Goal: Task Accomplishment & Management: Use online tool/utility

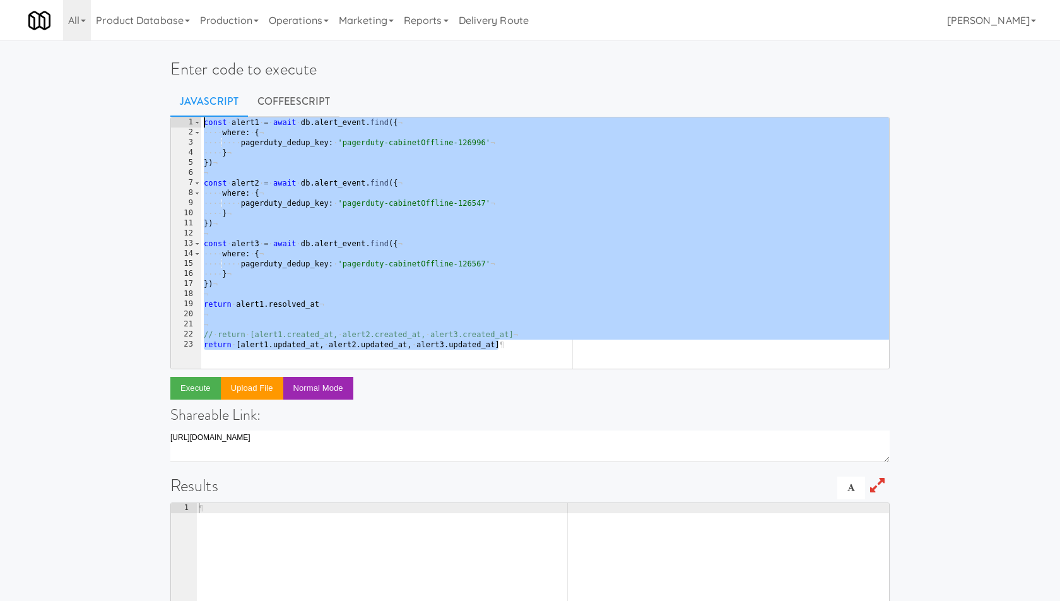
drag, startPoint x: 470, startPoint y: 268, endPoint x: 410, endPoint y: 121, distance: 158.8
click at [410, 121] on div "const · alert1 · = · await · db . alert_event . find ({ ¬ ···· where : · { ¬ ··…" at bounding box center [545, 253] width 689 height 272
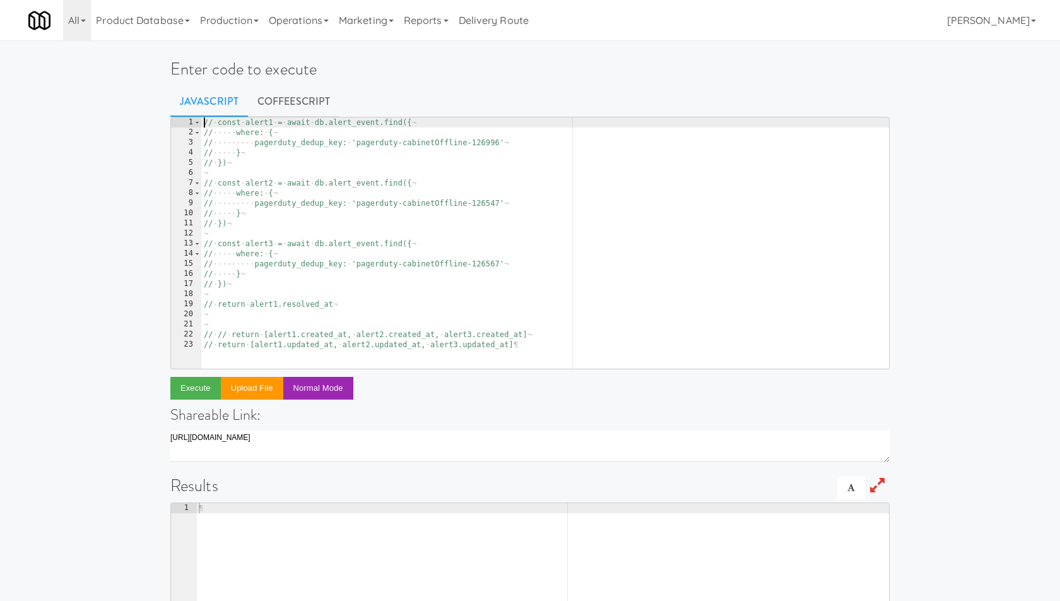
type textarea "// const alert1 = await db.alert_event.find({"
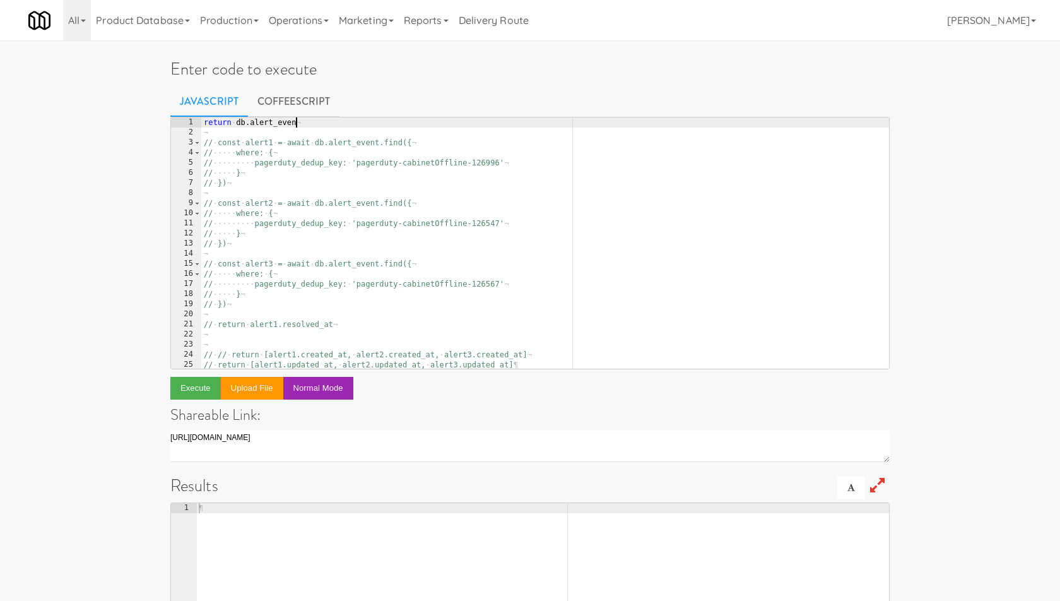
scroll to position [0, 7]
type textarea "return db.alert_event.update({"
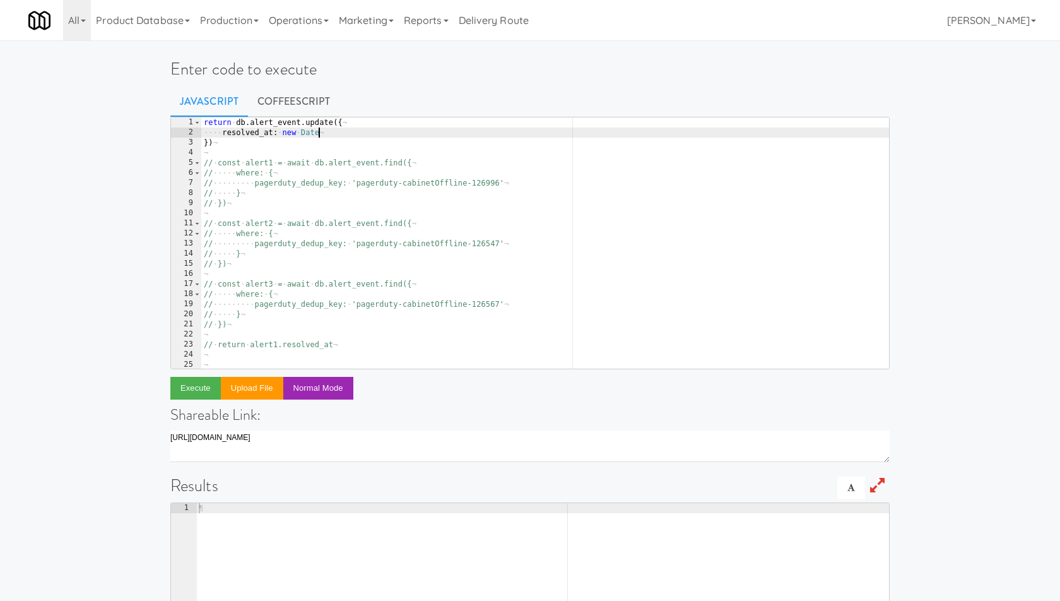
type textarea "resolved_at: new Date()"
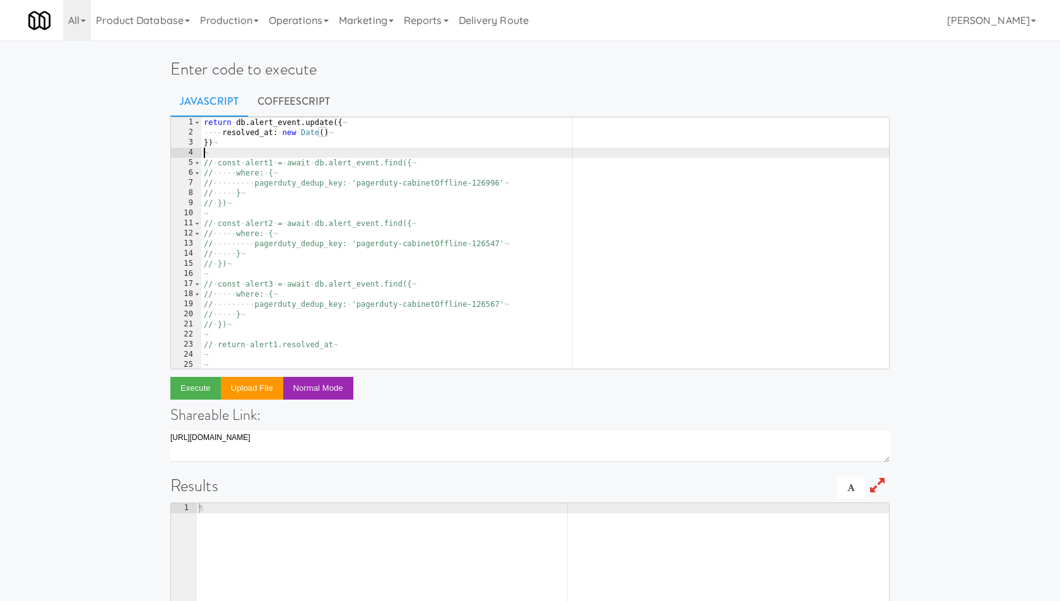
click at [206, 148] on div "return · db . alert_event . update ({ ¬ ···· resolved_at : · new · Date ( ) ¬ }…" at bounding box center [545, 253] width 689 height 272
click at [208, 145] on div "return · db . alert_event . update ({ ¬ ···· resolved_at : · new · Date ( ) ¬ }…" at bounding box center [545, 253] width 689 height 272
type textarea "}, {)"
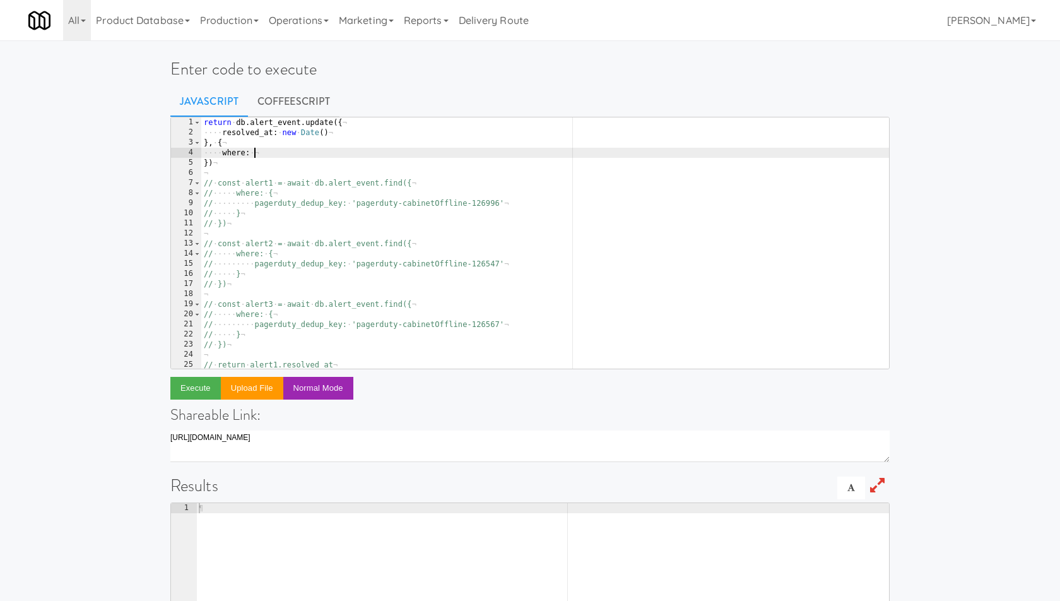
type textarea "where: {"
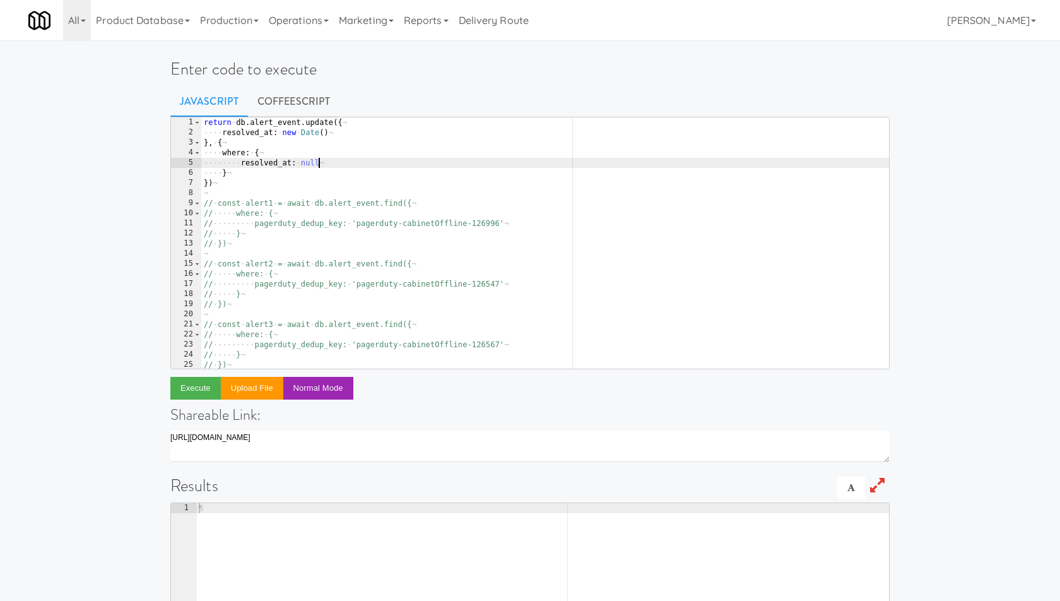
type textarea "resolved_at: null."
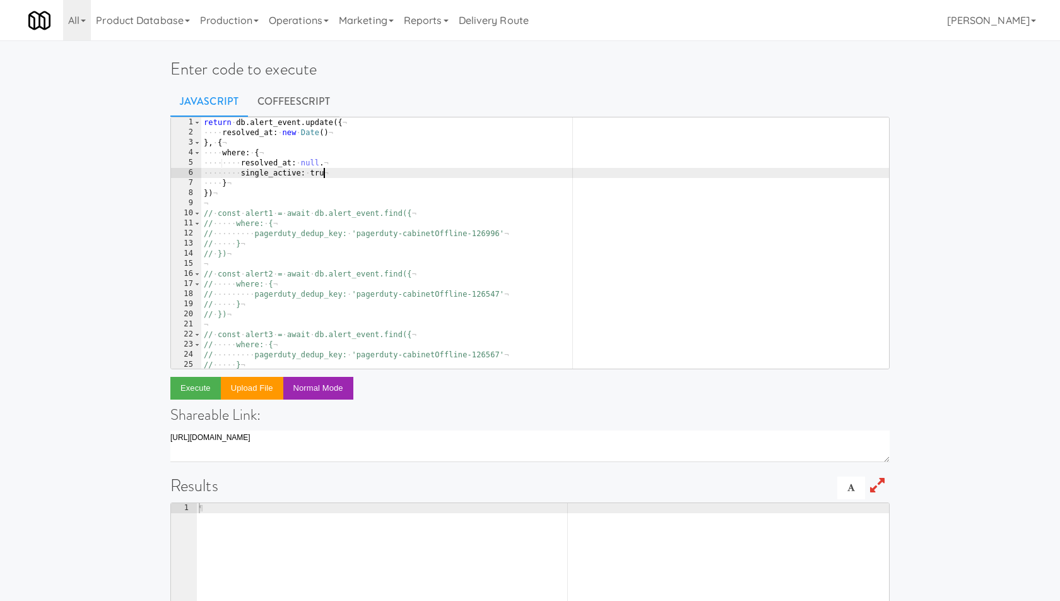
scroll to position [0, 9]
click at [204, 383] on button "Execute" at bounding box center [195, 388] width 50 height 23
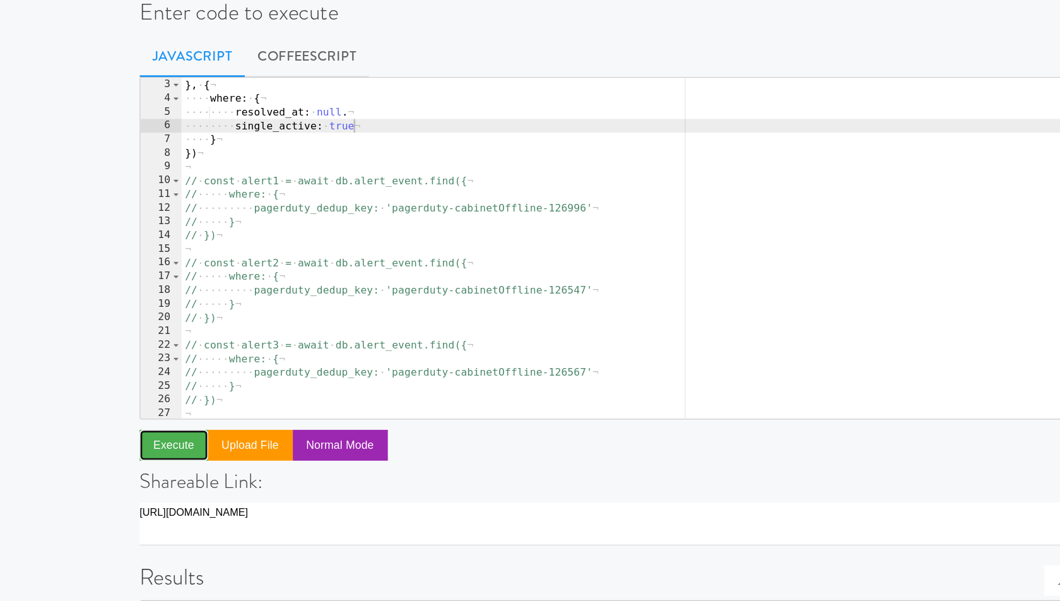
scroll to position [0, 0]
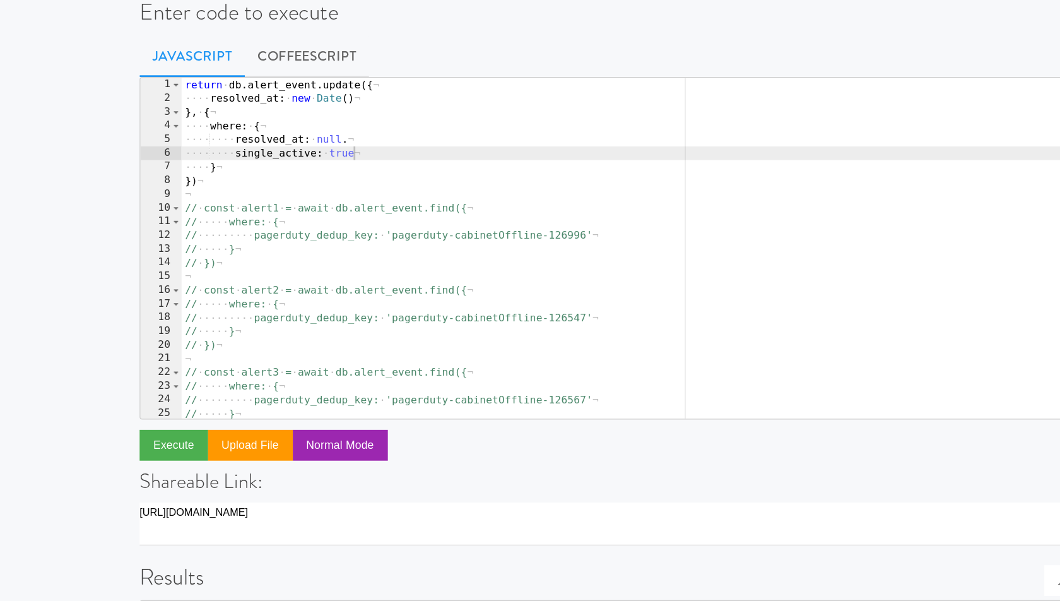
click at [331, 161] on div "return · db . alert_event . update ({ ¬ ···· resolved_at : · new · Date ( ) ¬ }…" at bounding box center [545, 253] width 689 height 272
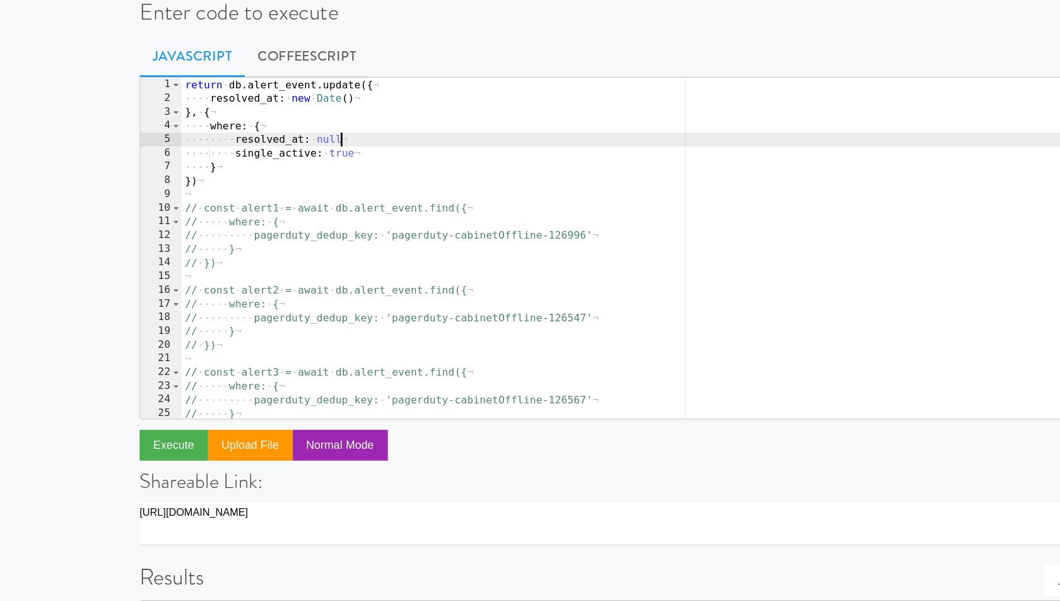
scroll to position [0, 9]
click at [204, 389] on button "Execute" at bounding box center [195, 388] width 50 height 23
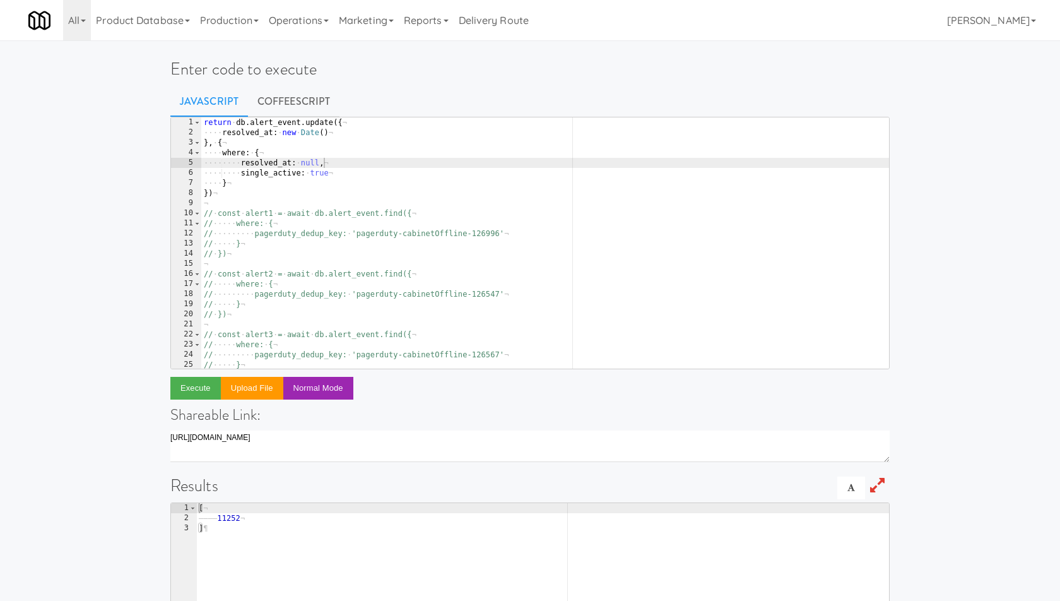
scroll to position [0, 0]
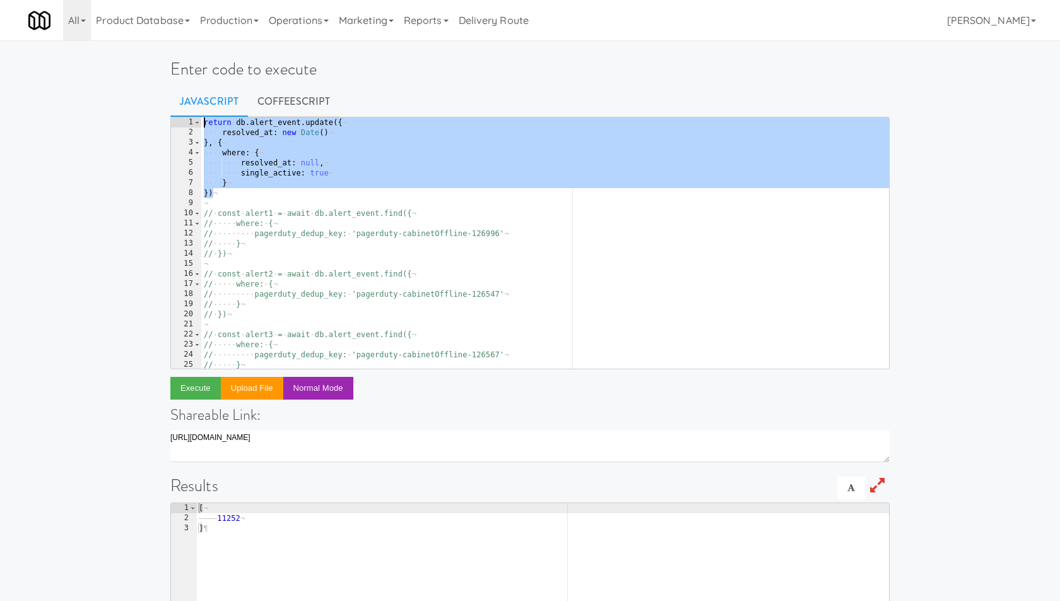
drag, startPoint x: 254, startPoint y: 189, endPoint x: 163, endPoint y: 97, distance: 129.0
click at [163, 97] on div "Enter code to execute Javascript CoffeeScript }) 1 2 3 4 5 6 7 8 9 10 11 12 13 …" at bounding box center [530, 409] width 738 height 728
click at [408, 150] on div "return · db . alert_event . update ({ ¬ ···· resolved_at : · new · Date ( ) ¬ }…" at bounding box center [545, 253] width 689 height 272
type textarea "where: {"
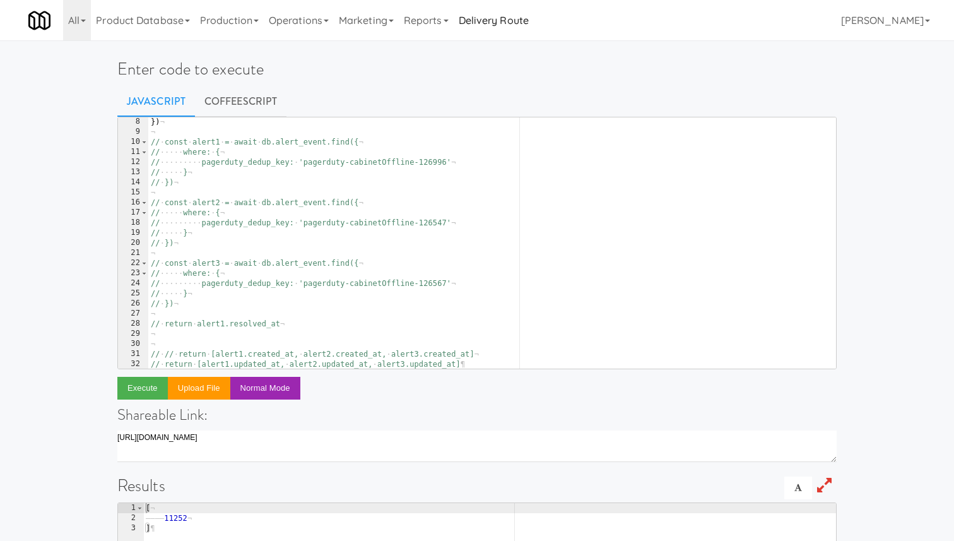
scroll to position [71, 0]
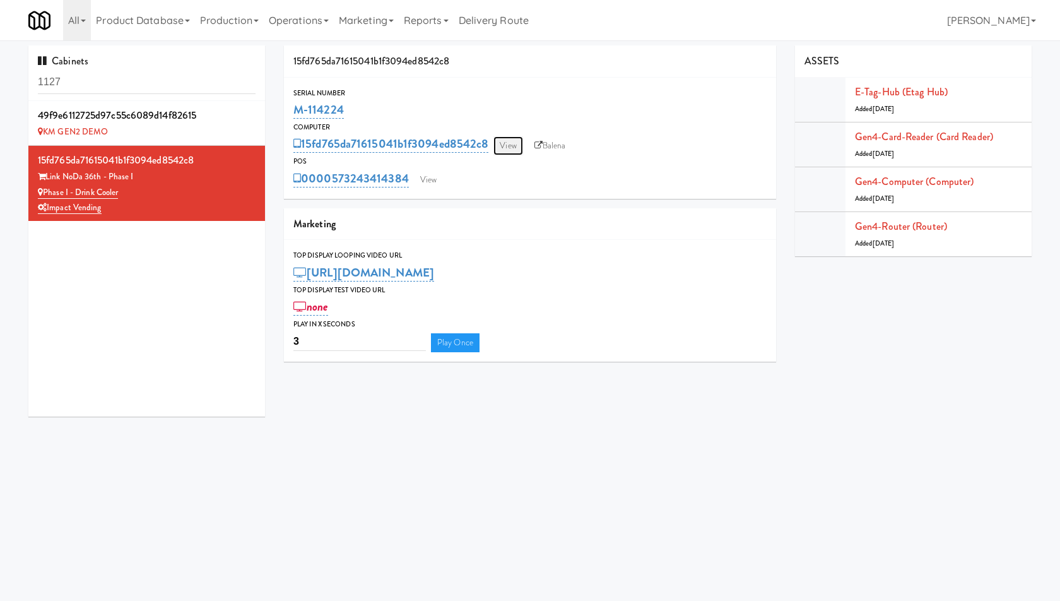
click at [497, 141] on link "View" at bounding box center [508, 145] width 29 height 19
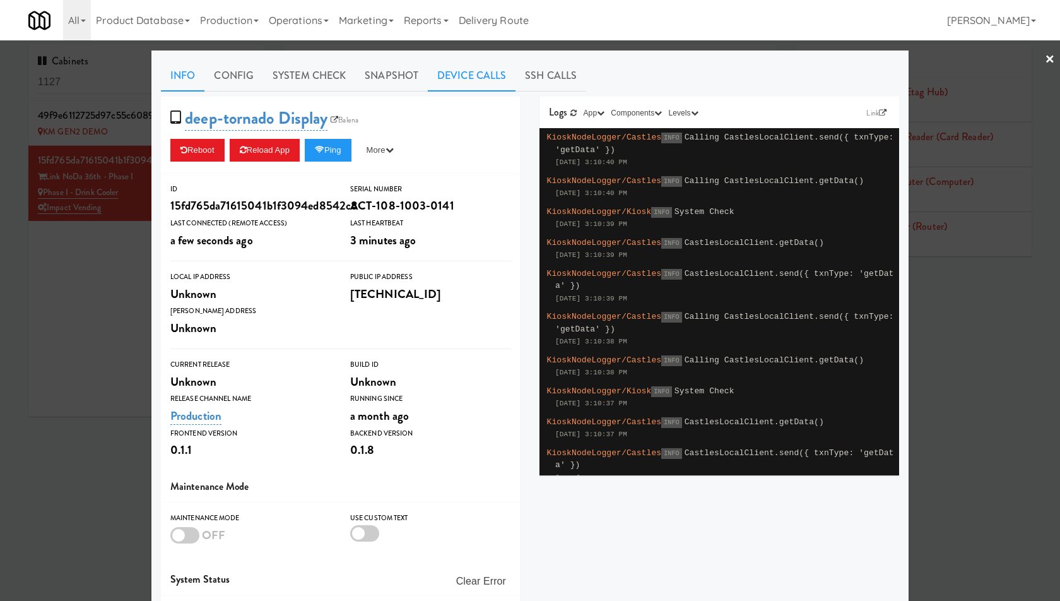
click at [476, 76] on link "Device Calls" at bounding box center [472, 76] width 88 height 32
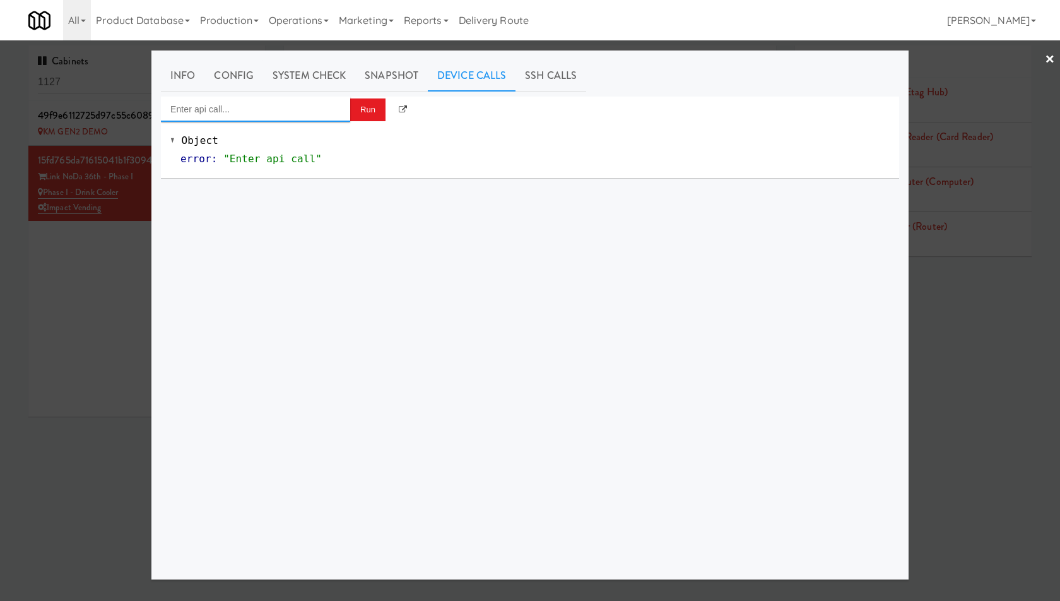
click at [289, 106] on input "Enter api call..." at bounding box center [255, 109] width 189 height 25
click at [275, 136] on div "Cooler: Toggle Restocking" at bounding box center [255, 129] width 170 height 16
type input "Cooler: Toggle Restocking"
click at [365, 114] on button "Run" at bounding box center [367, 109] width 35 height 23
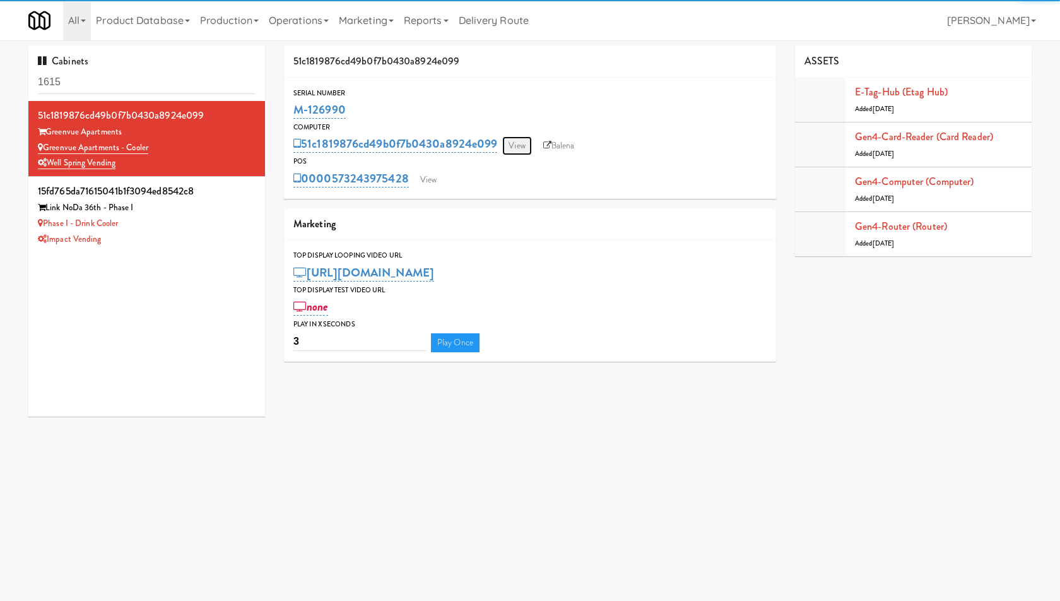
click at [519, 148] on link "View" at bounding box center [516, 145] width 29 height 19
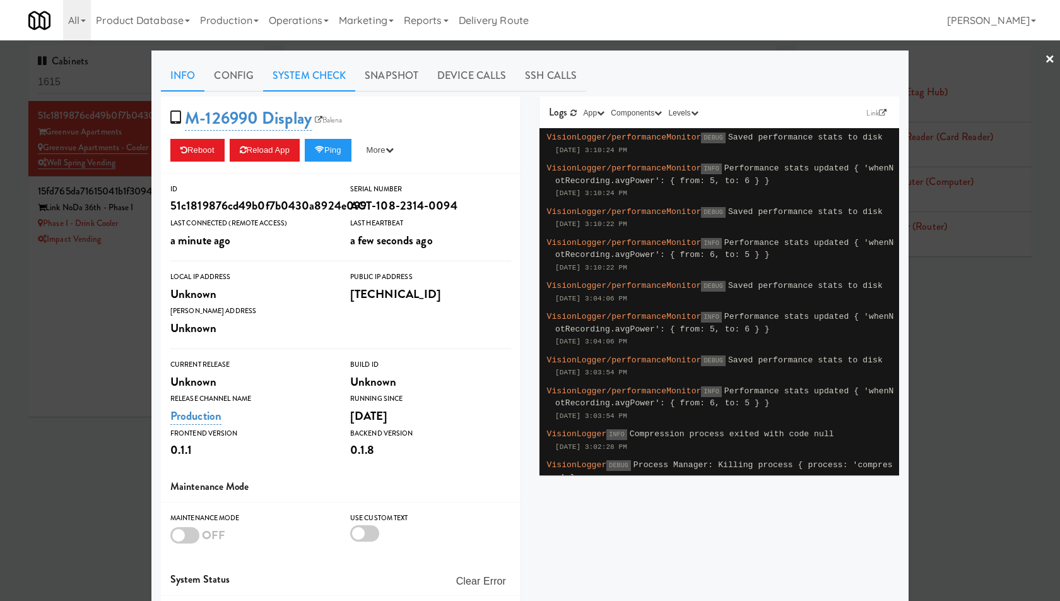
click at [302, 66] on link "System Check" at bounding box center [309, 76] width 92 height 32
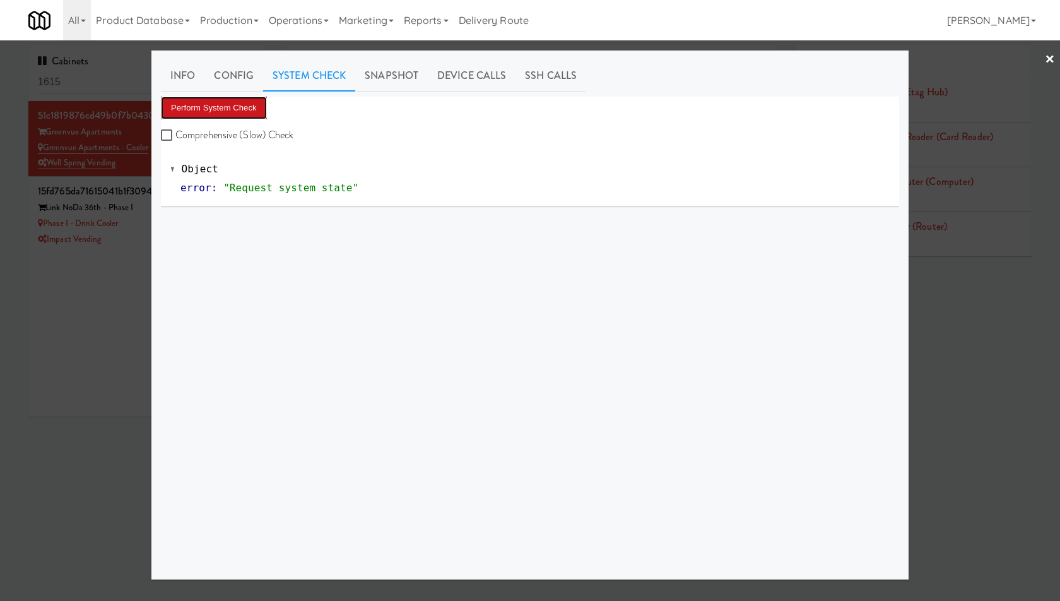
click at [199, 97] on button "Perform System Check" at bounding box center [214, 108] width 106 height 23
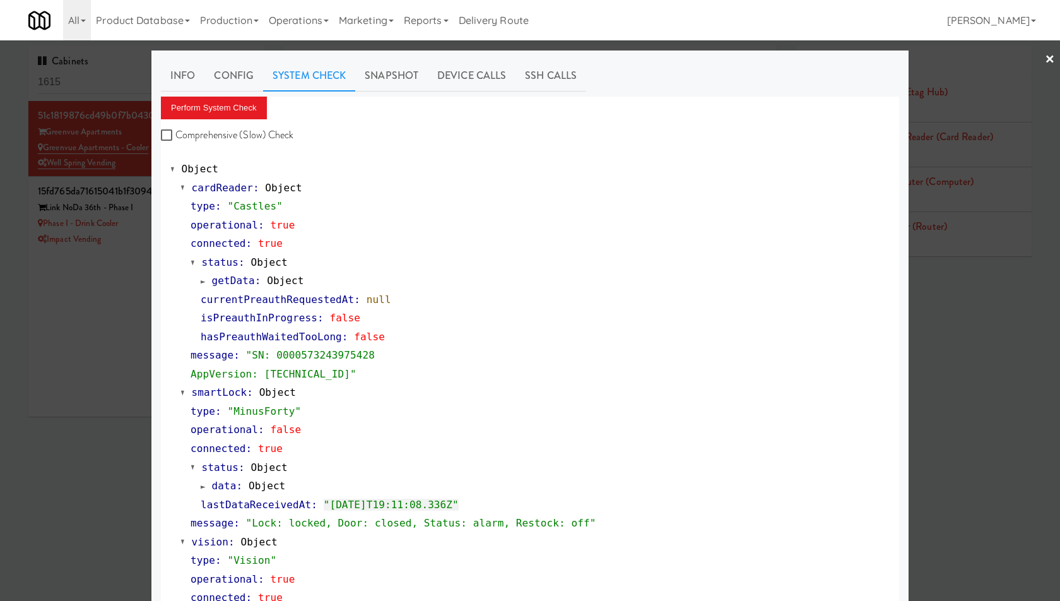
click at [104, 170] on div at bounding box center [530, 300] width 1060 height 601
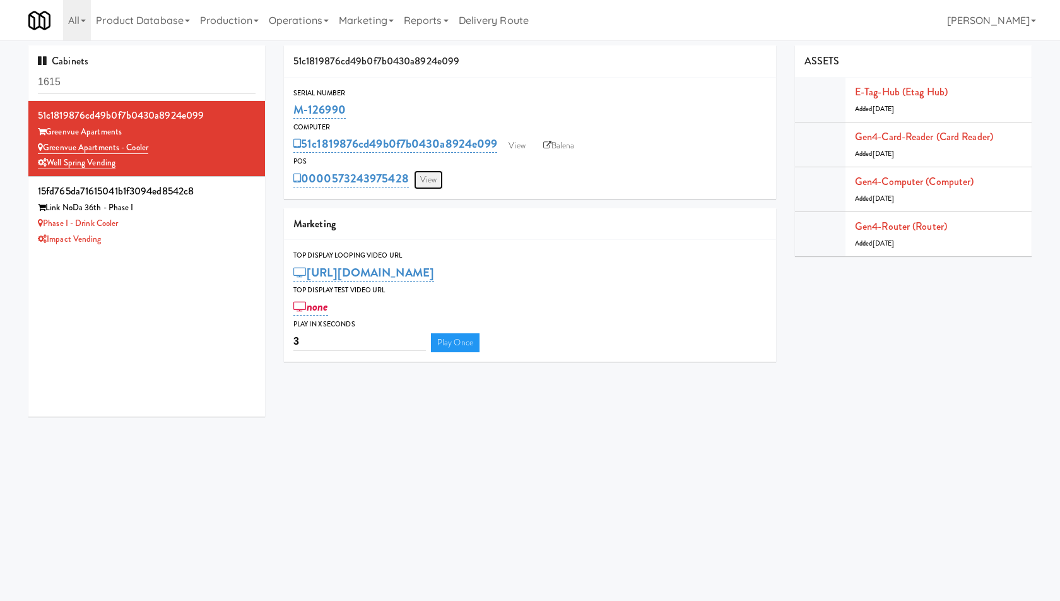
click at [425, 181] on link "View" at bounding box center [428, 179] width 29 height 19
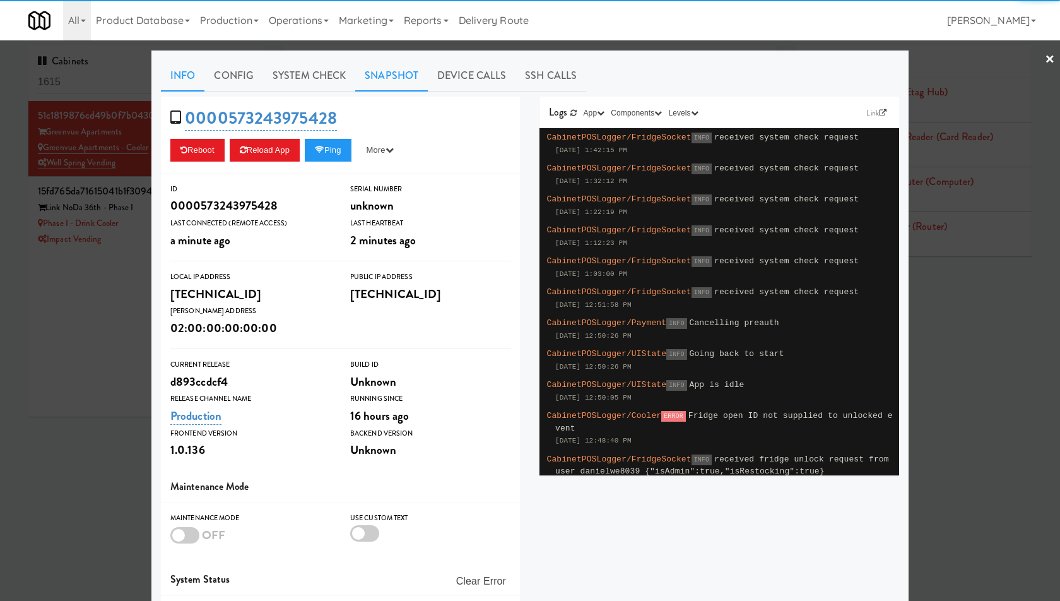
click at [393, 73] on link "Snapshot" at bounding box center [391, 76] width 73 height 32
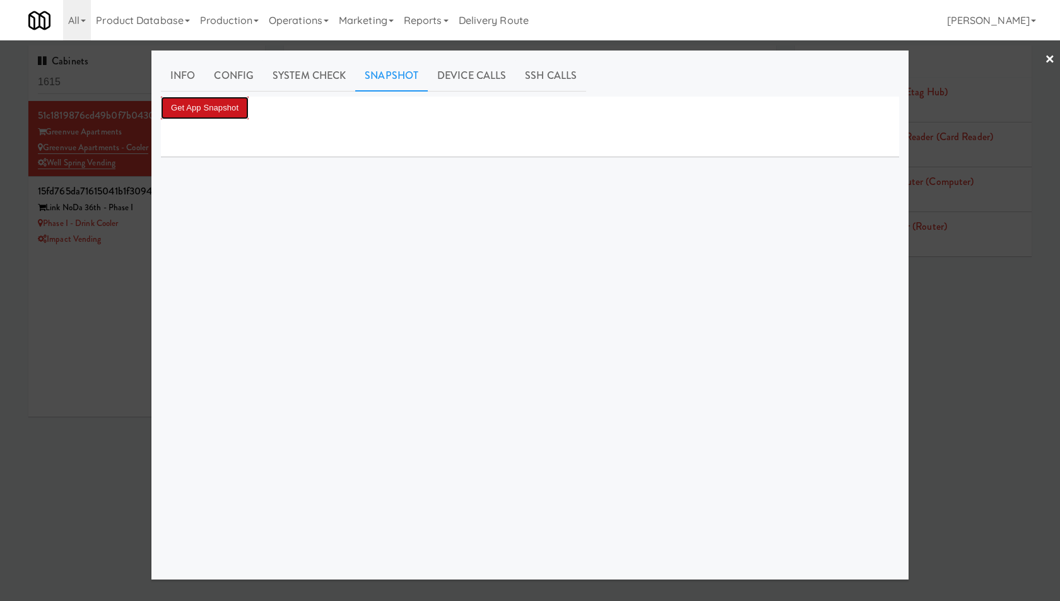
click at [211, 104] on button "Get App Snapshot" at bounding box center [205, 108] width 88 height 23
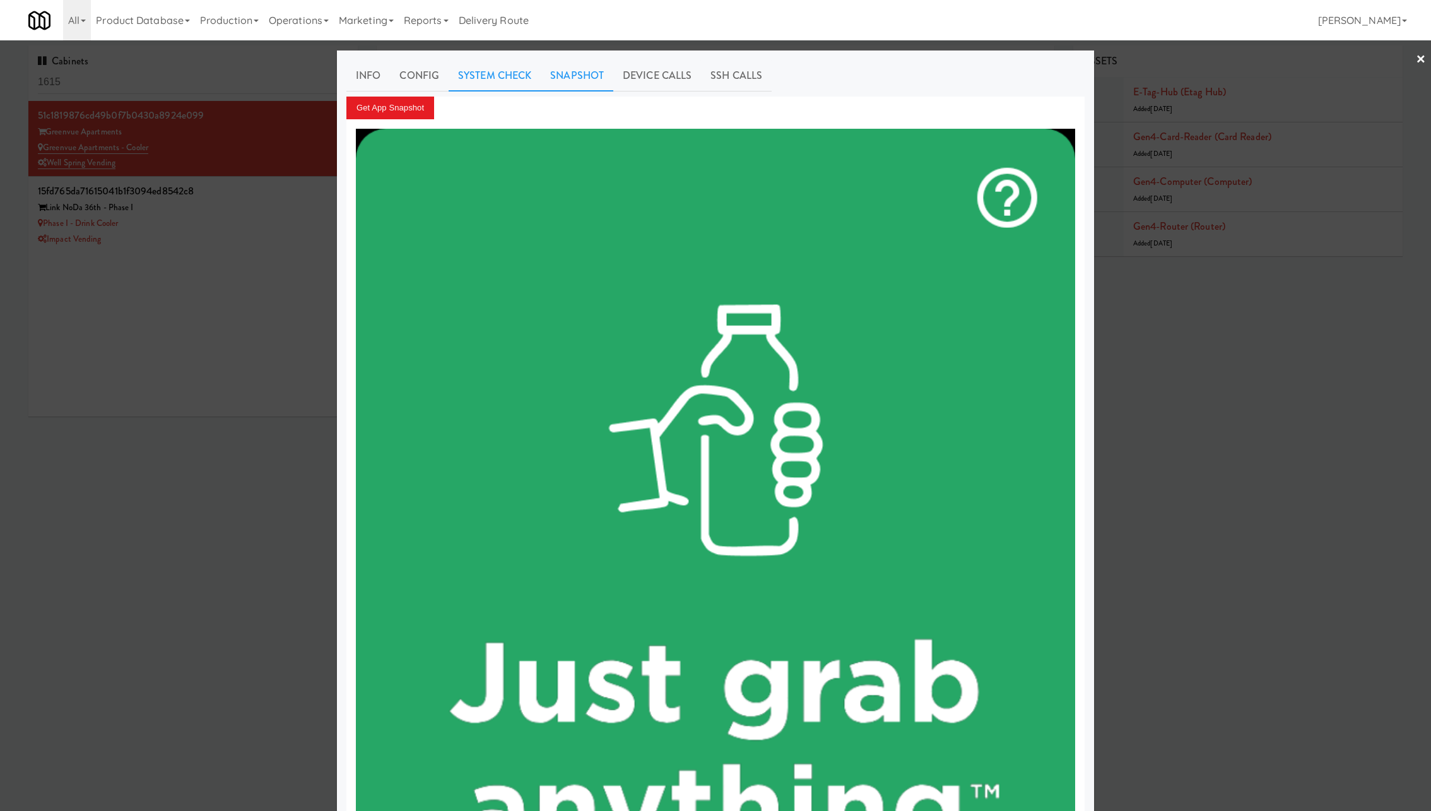
click at [503, 76] on link "System Check" at bounding box center [495, 76] width 92 height 32
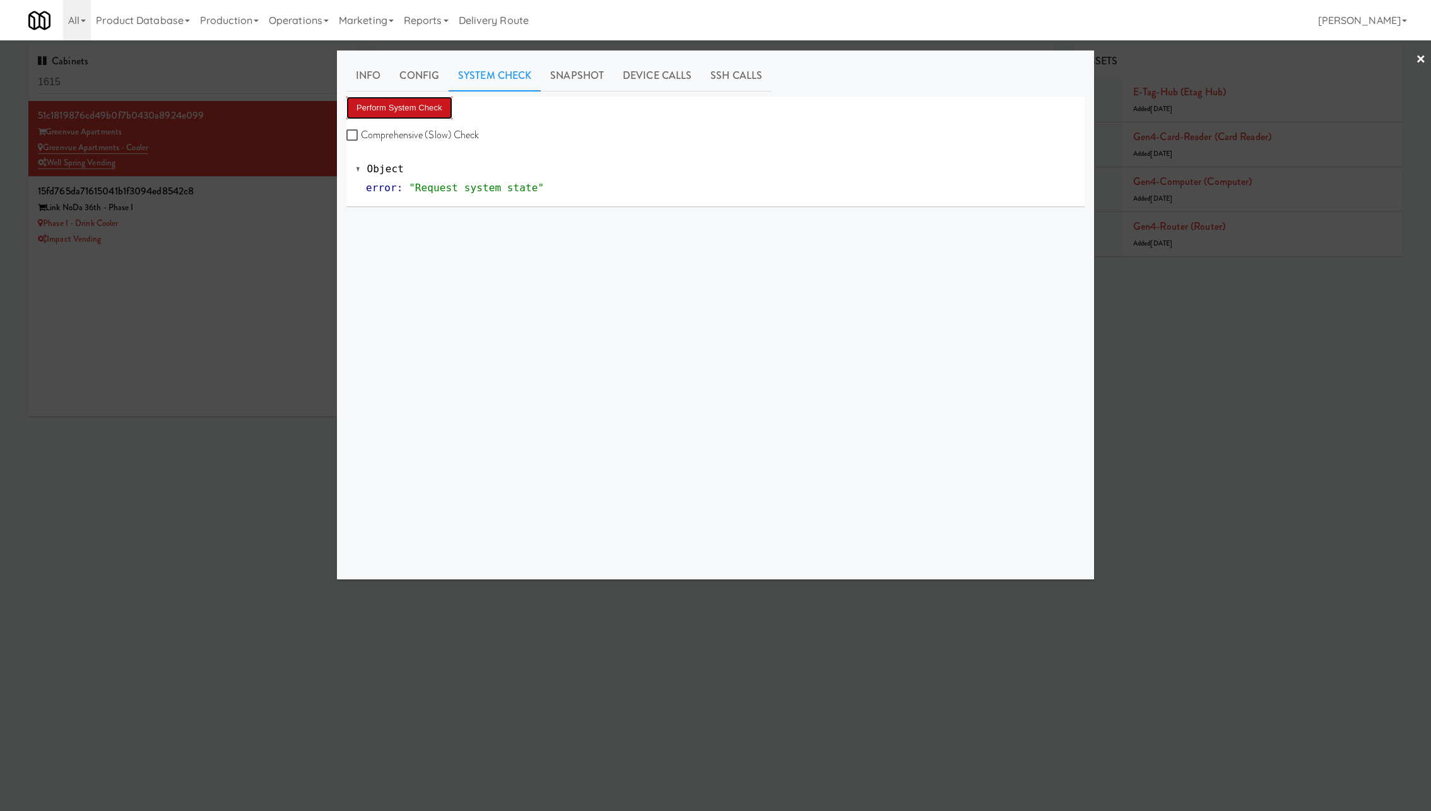
click at [414, 110] on button "Perform System Check" at bounding box center [399, 108] width 106 height 23
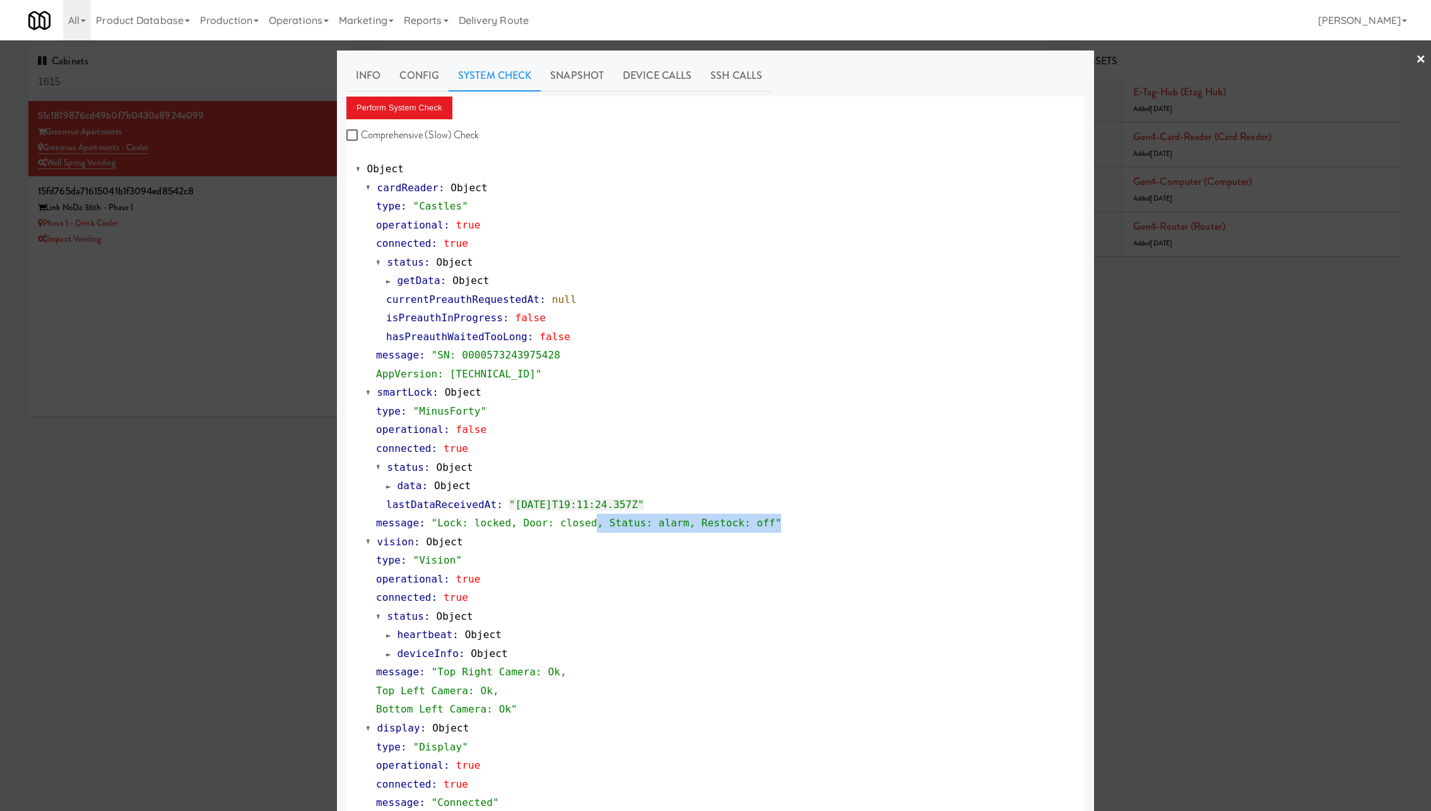
drag, startPoint x: 784, startPoint y: 519, endPoint x: 599, endPoint y: 522, distance: 185.6
click at [599, 522] on div "message : "Lock: locked, Door: closed, Status: alarm, Restock: off"" at bounding box center [725, 523] width 699 height 19
click at [666, 84] on link "Device Calls" at bounding box center [657, 76] width 88 height 32
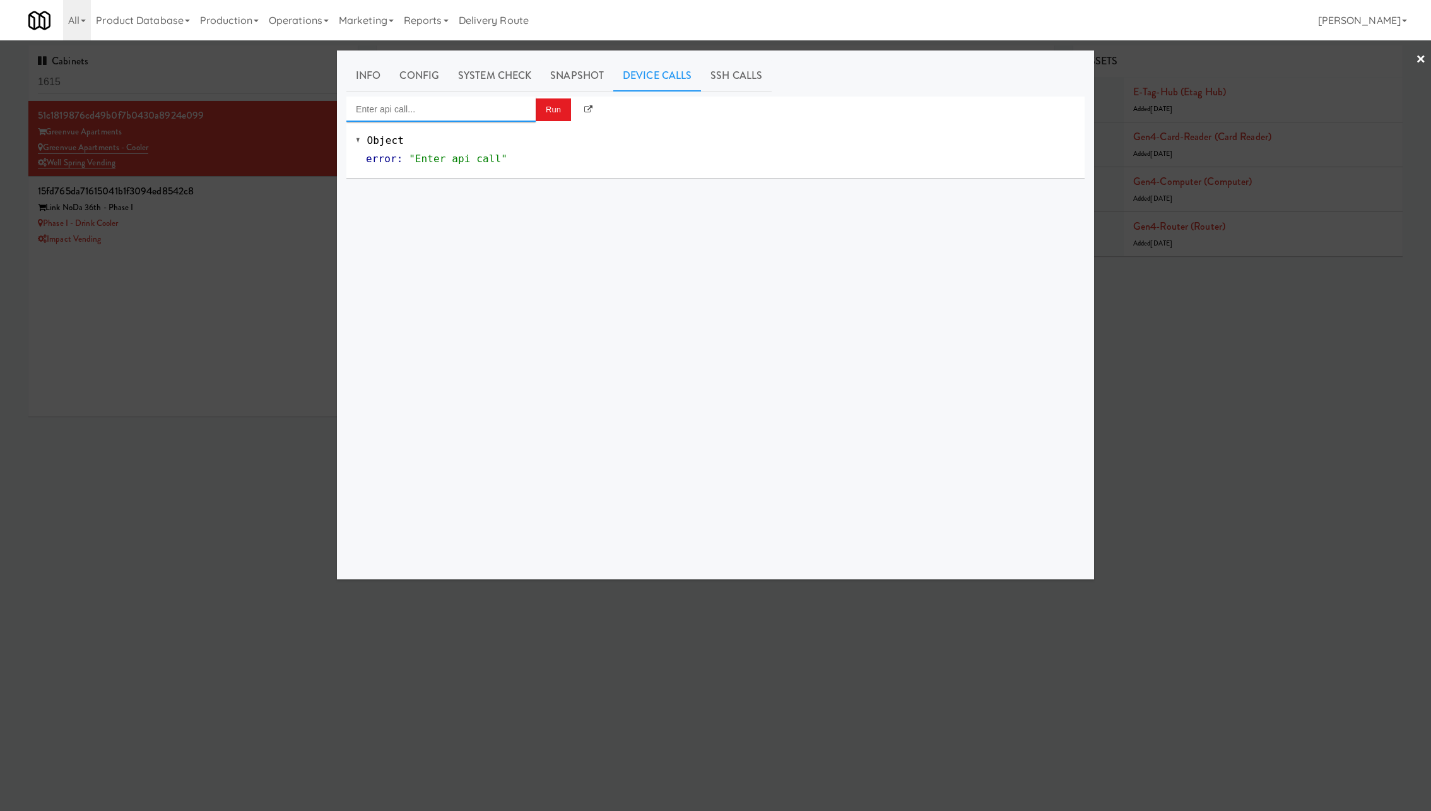
click at [477, 97] on input "Enter api call..." at bounding box center [440, 109] width 189 height 25
click at [492, 128] on div "Cooler: Toggle Restocking" at bounding box center [441, 129] width 170 height 16
type input "Cooler: Toggle Restocking"
click at [548, 118] on button "Run" at bounding box center [553, 109] width 35 height 23
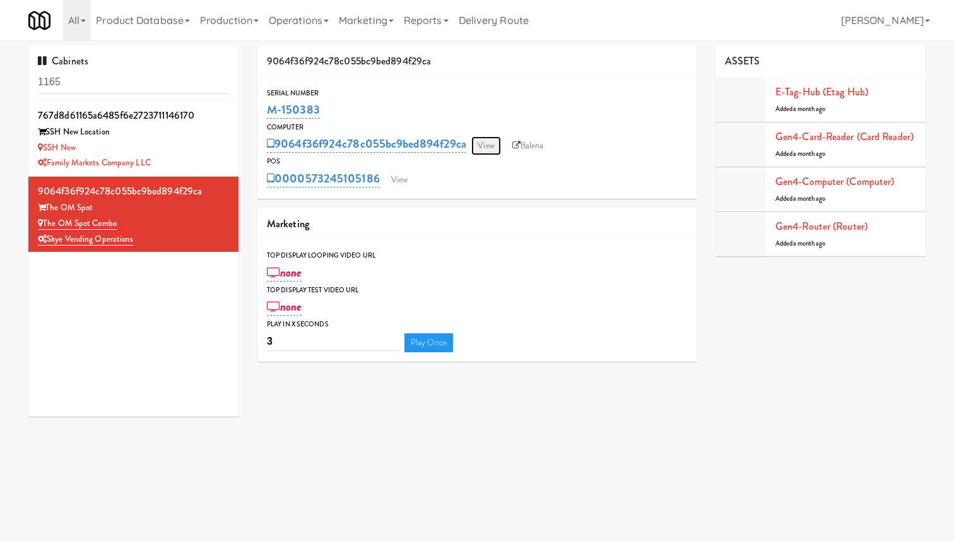
click at [492, 151] on link "View" at bounding box center [485, 145] width 29 height 19
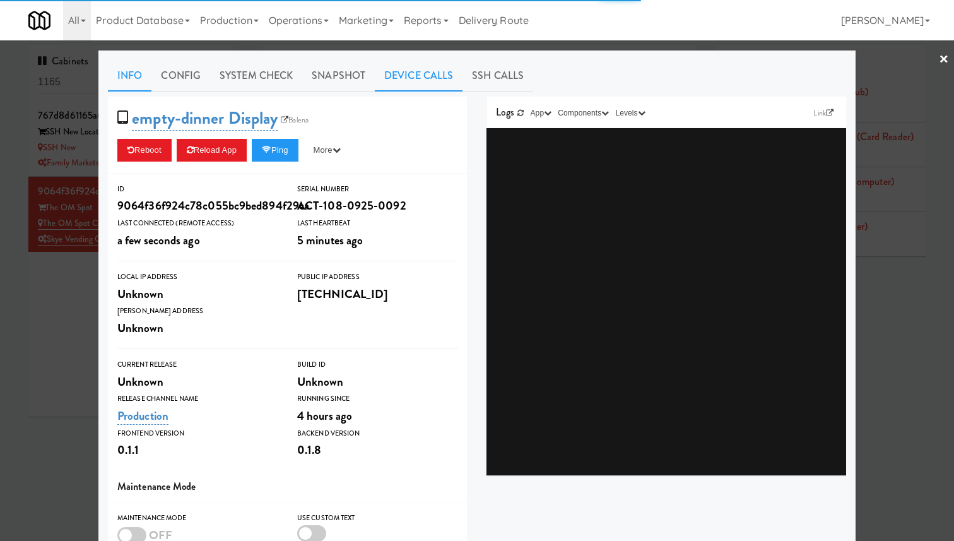
click at [416, 75] on link "Device Calls" at bounding box center [419, 76] width 88 height 32
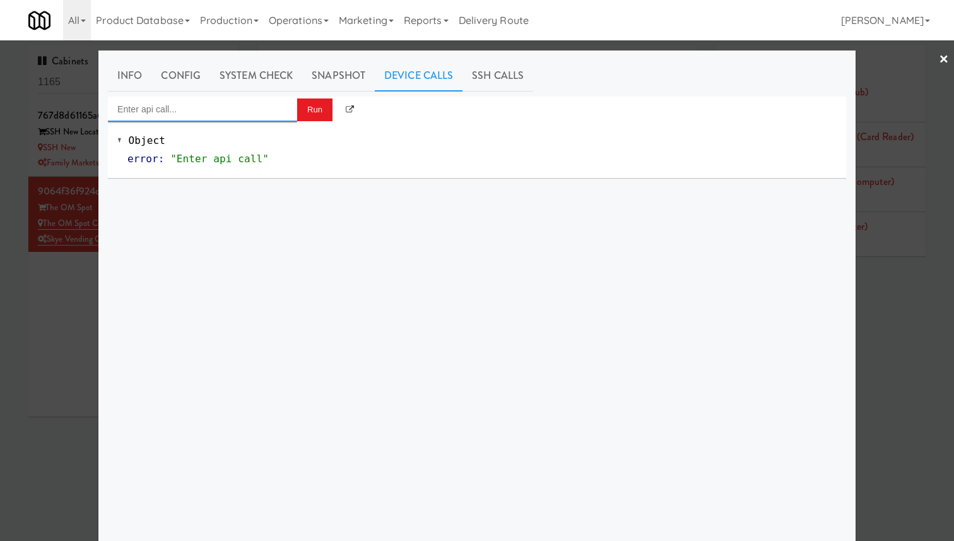
click at [258, 107] on input "Enter api call..." at bounding box center [202, 109] width 189 height 25
click at [261, 131] on div "Cooler: Toggle Restocking" at bounding box center [202, 130] width 170 height 16
type input "Cooler: Toggle Restocking"
click at [309, 120] on button "Run" at bounding box center [314, 109] width 35 height 23
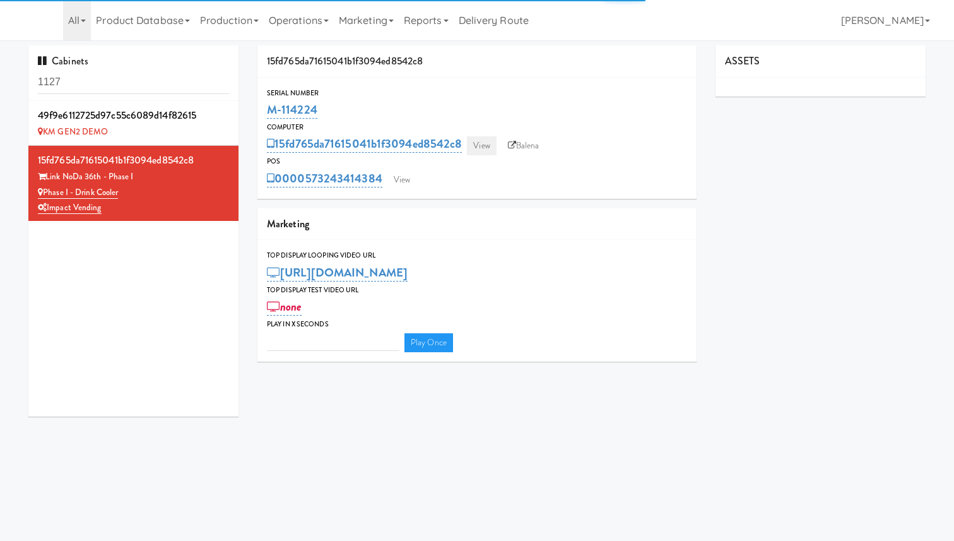
type input "3"
click at [488, 148] on link "View" at bounding box center [481, 145] width 29 height 19
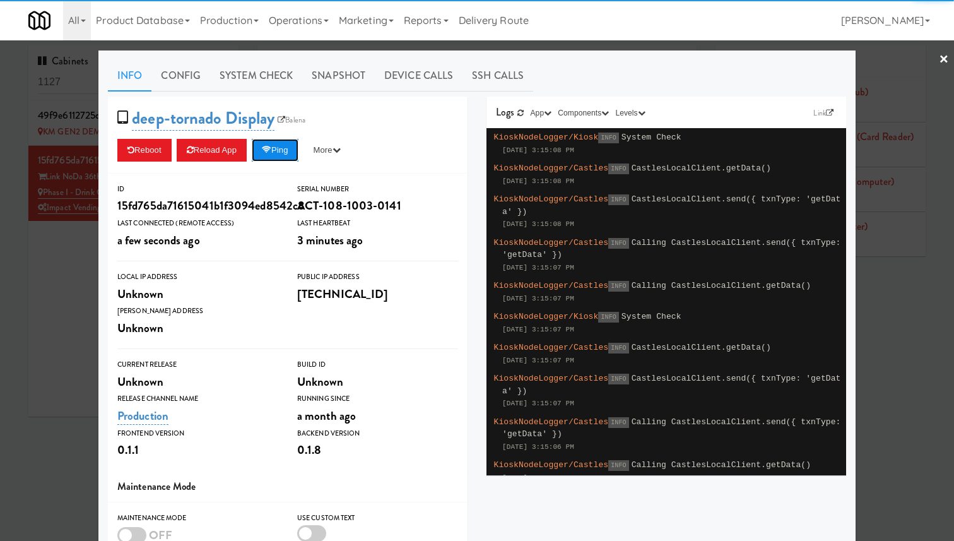
click at [285, 154] on button "Ping" at bounding box center [275, 150] width 47 height 23
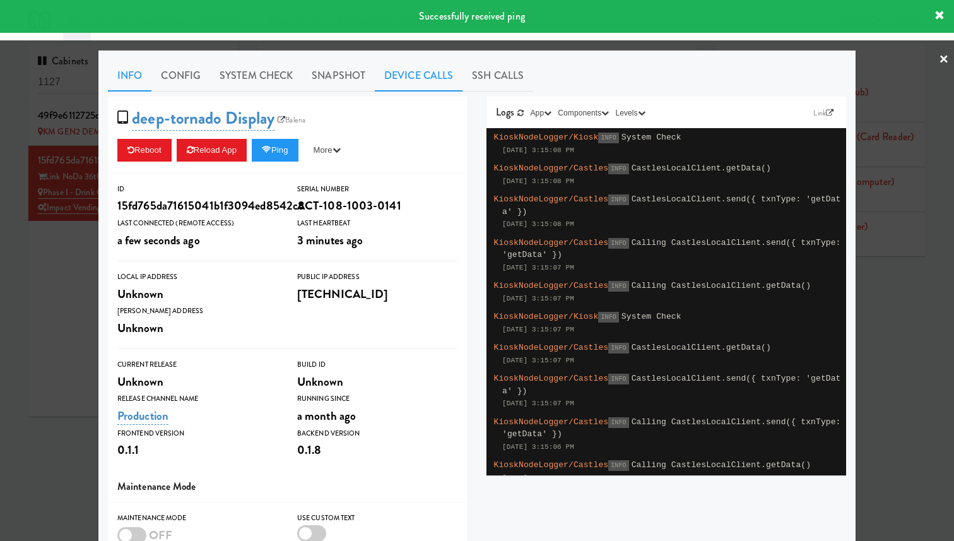
click at [412, 72] on link "Device Calls" at bounding box center [419, 76] width 88 height 32
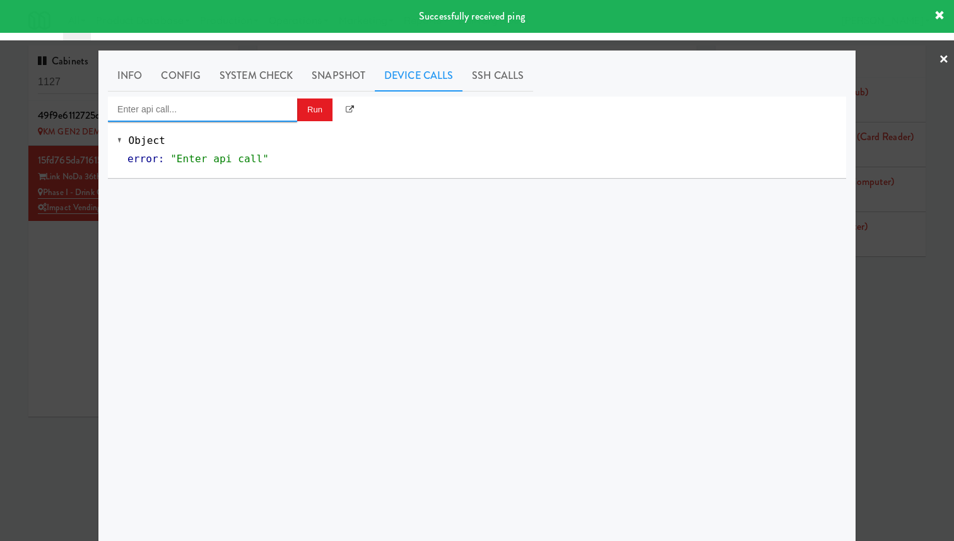
click at [235, 115] on input "Enter api call..." at bounding box center [202, 109] width 189 height 25
click at [260, 153] on div "[URL]" at bounding box center [202, 146] width 170 height 16
type input "Cooler: Toggle Restocking"
click at [313, 112] on button "Run" at bounding box center [314, 109] width 35 height 23
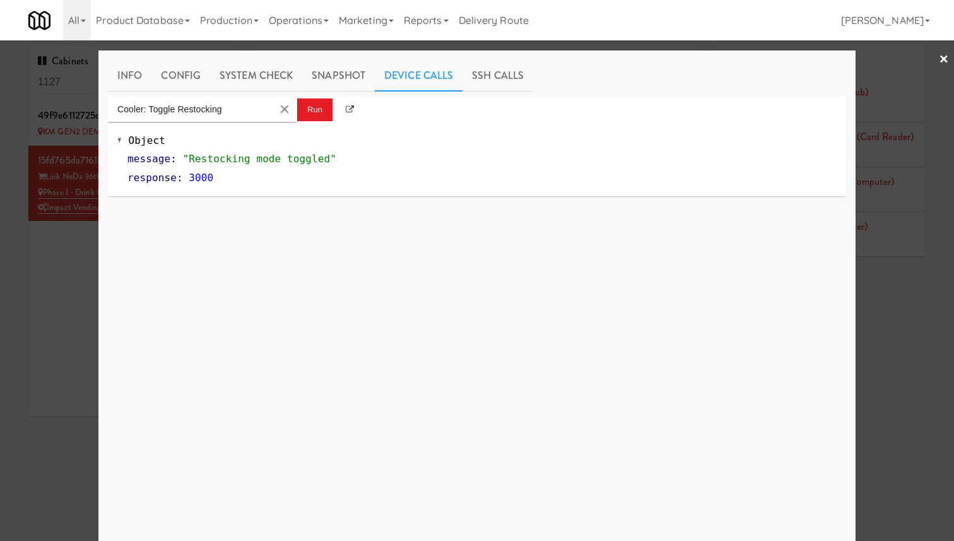
click at [888, 94] on div at bounding box center [477, 270] width 954 height 541
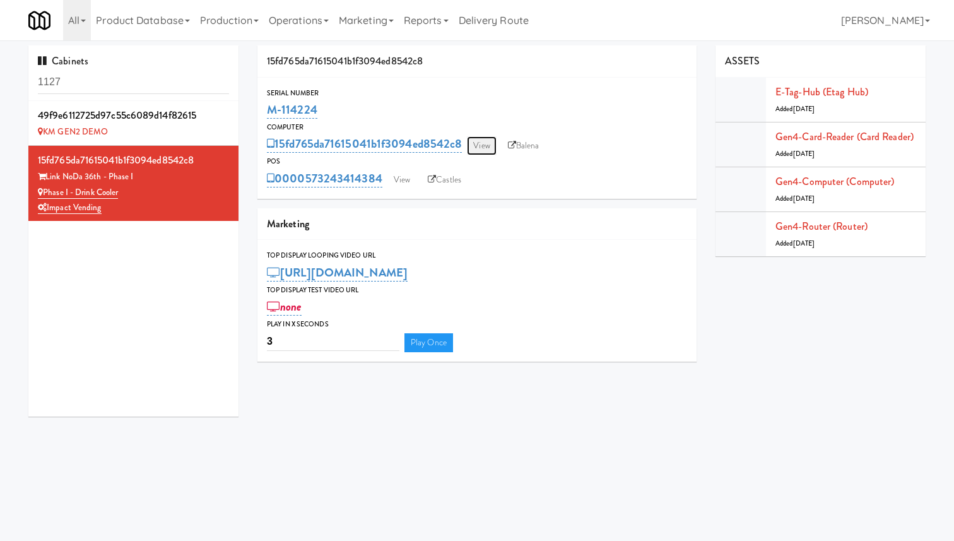
click at [489, 143] on link "View" at bounding box center [481, 145] width 29 height 19
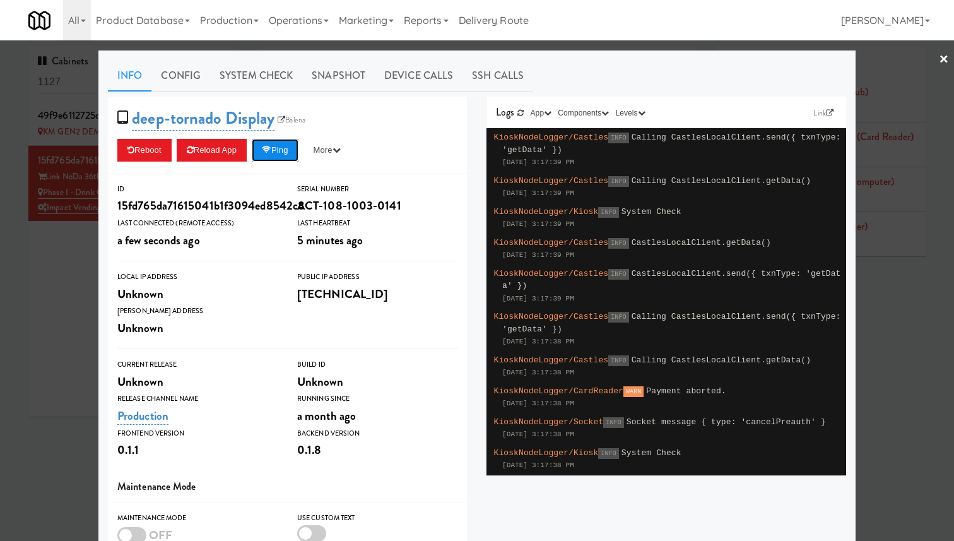
click at [299, 151] on button "Ping" at bounding box center [275, 150] width 47 height 23
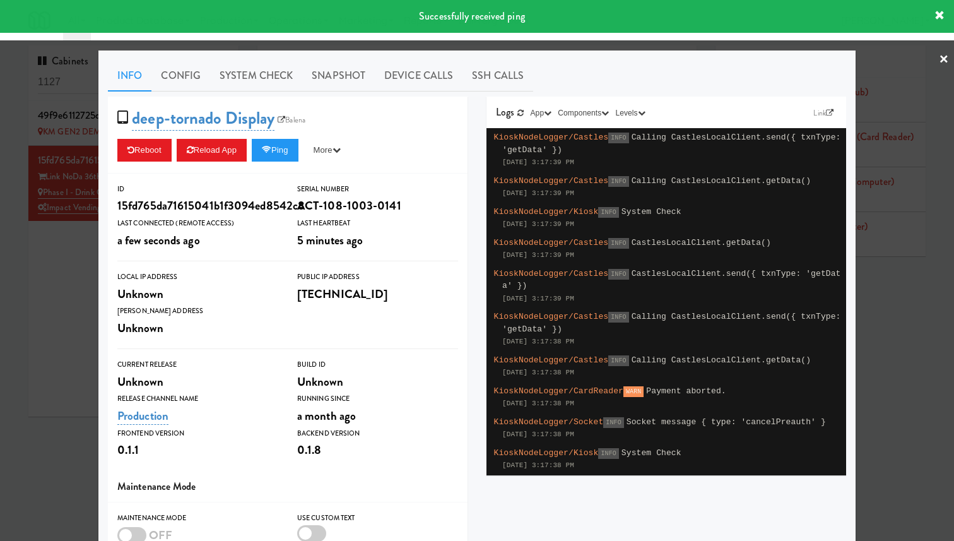
click at [56, 225] on div at bounding box center [477, 270] width 954 height 541
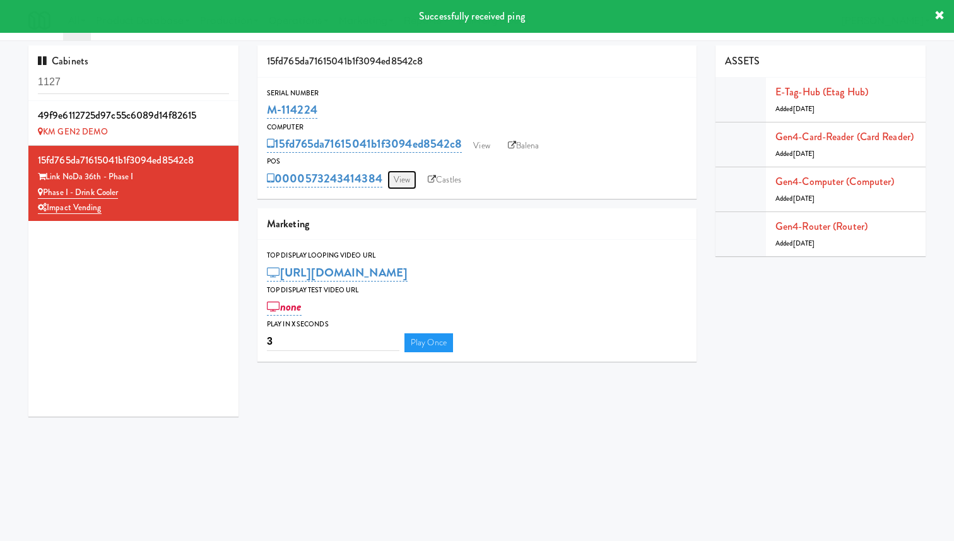
click at [405, 172] on link "View" at bounding box center [401, 179] width 29 height 19
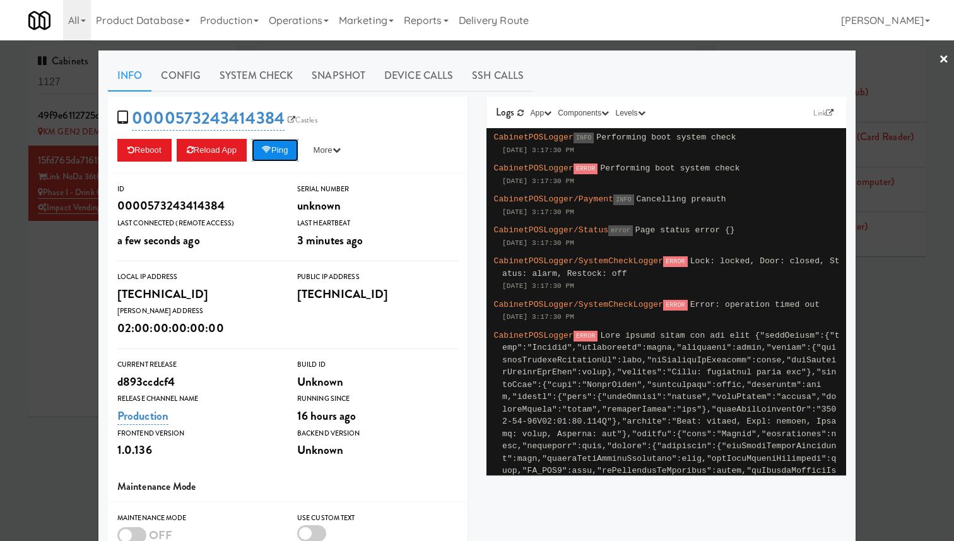
click at [280, 146] on button "Ping" at bounding box center [275, 150] width 47 height 23
click at [289, 152] on button "Ping" at bounding box center [275, 150] width 47 height 23
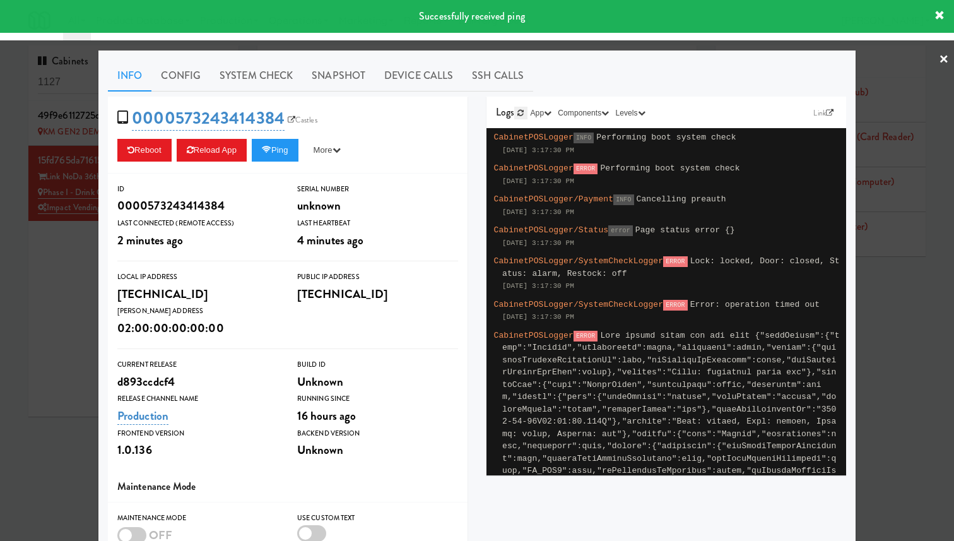
click at [517, 114] on link at bounding box center [520, 113] width 13 height 13
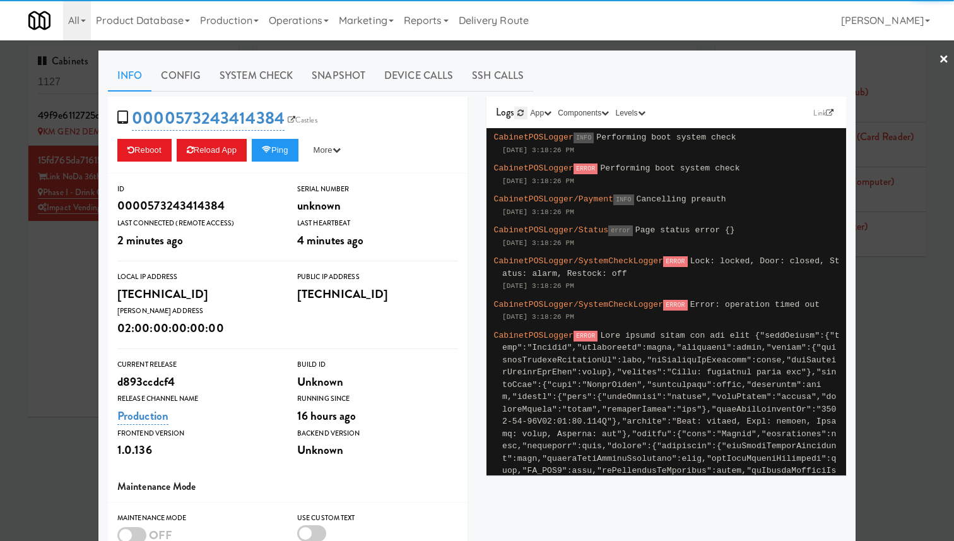
click at [517, 114] on link at bounding box center [520, 113] width 13 height 13
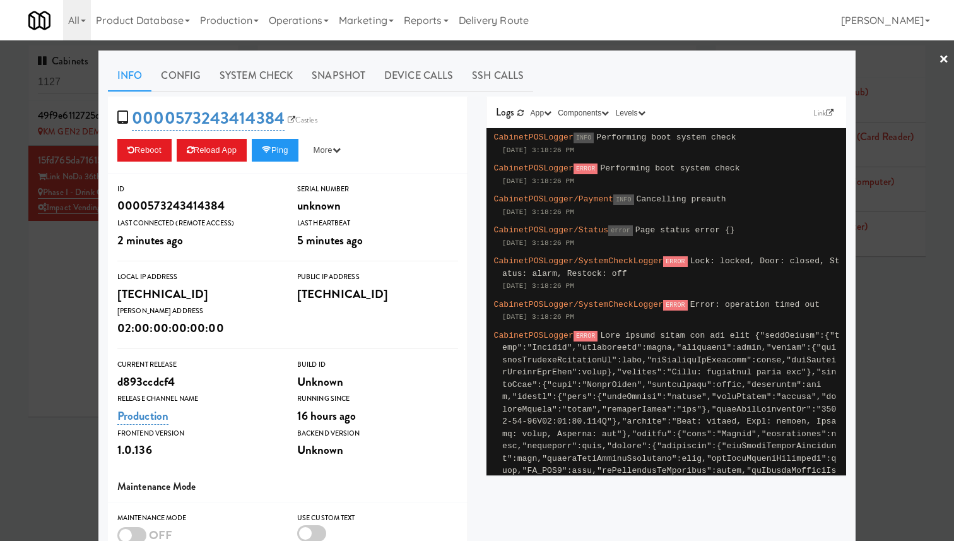
click at [921, 104] on div at bounding box center [477, 270] width 954 height 541
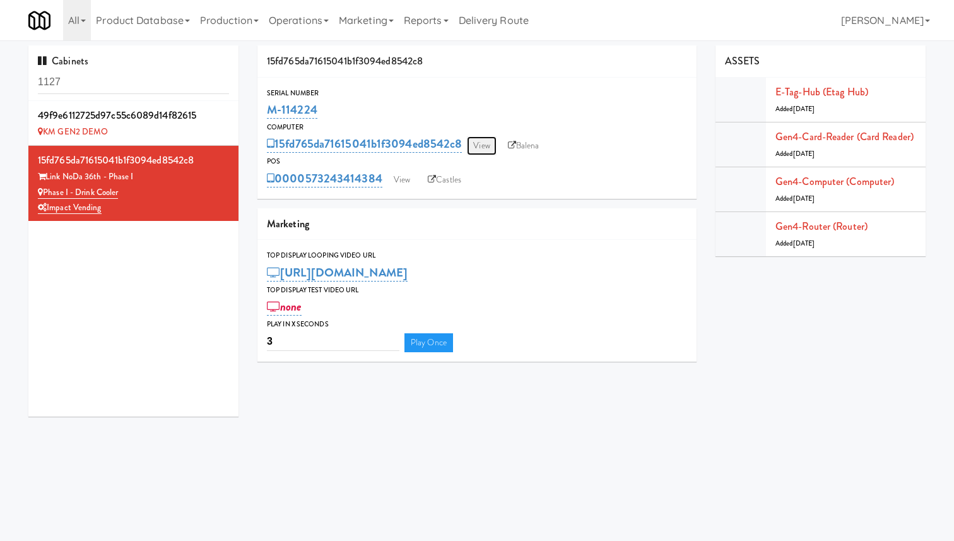
click at [476, 148] on link "View" at bounding box center [481, 145] width 29 height 19
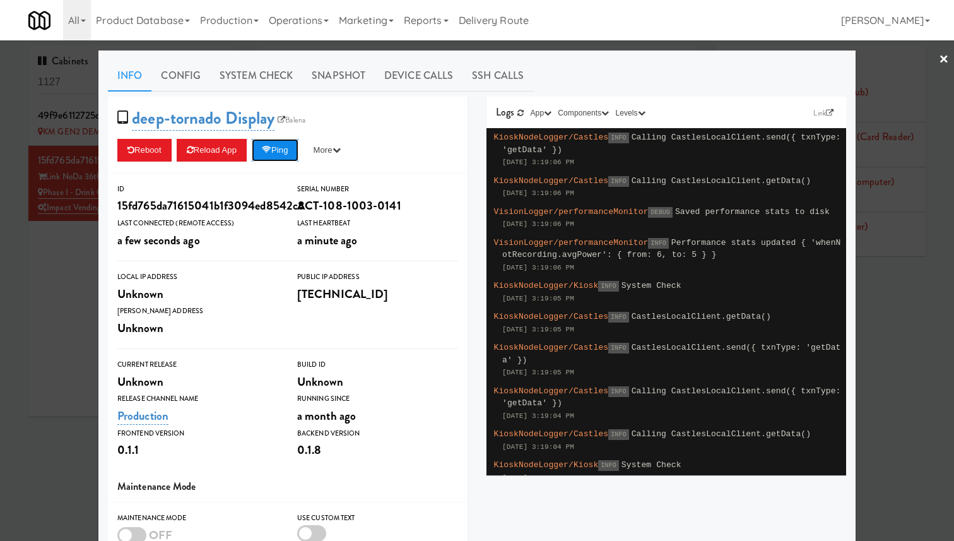
click at [285, 152] on button "Ping" at bounding box center [275, 150] width 47 height 23
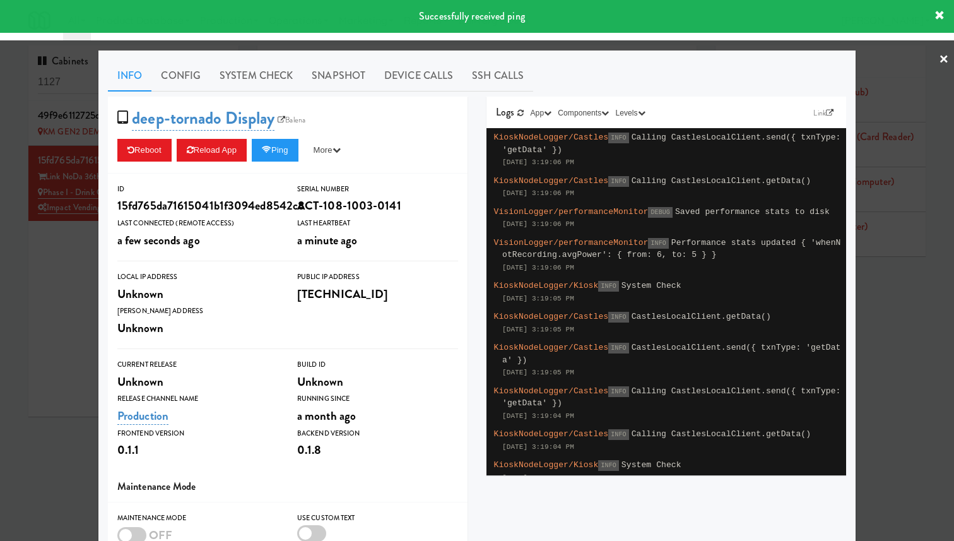
click at [49, 122] on div at bounding box center [477, 270] width 954 height 541
